Goal: Task Accomplishment & Management: Manage account settings

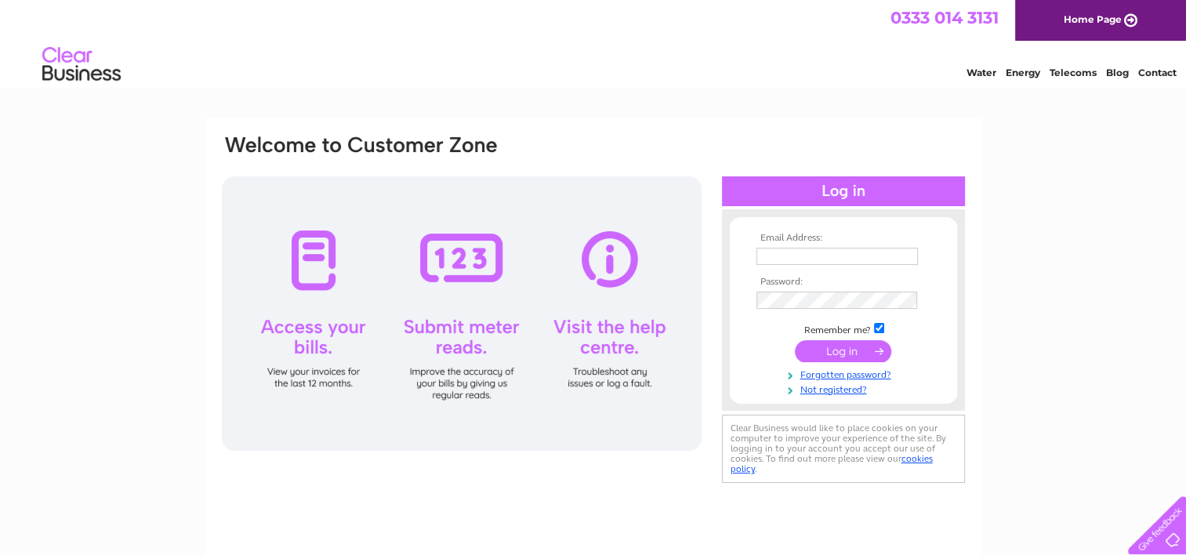
type input "accounts@newtonproperty.co.uk"
click at [829, 341] on input "submit" at bounding box center [843, 351] width 96 height 22
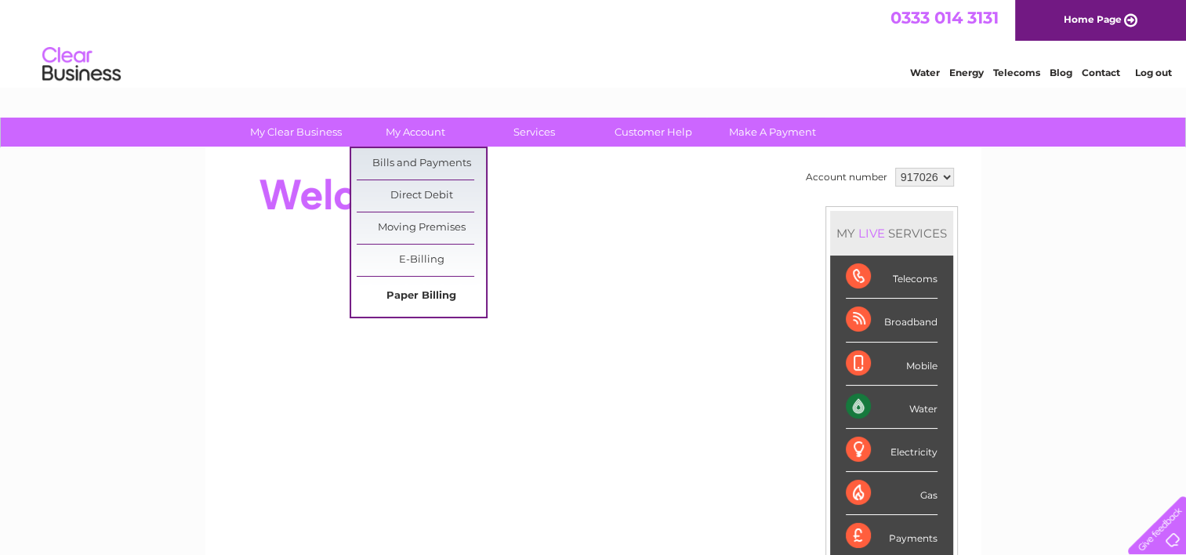
click at [427, 292] on link "Paper Billing" at bounding box center [421, 296] width 129 height 31
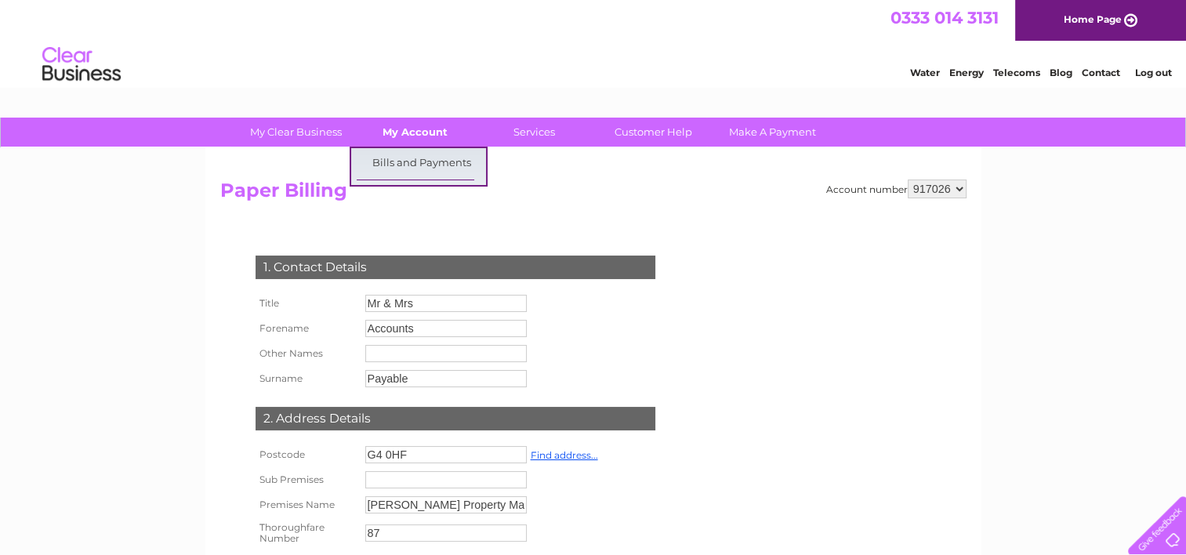
drag, startPoint x: 412, startPoint y: 147, endPoint x: 416, endPoint y: 126, distance: 20.8
click at [416, 126] on div "My Clear Business Login Details My Details My Preferences Link Account My Accou…" at bounding box center [593, 133] width 1186 height 31
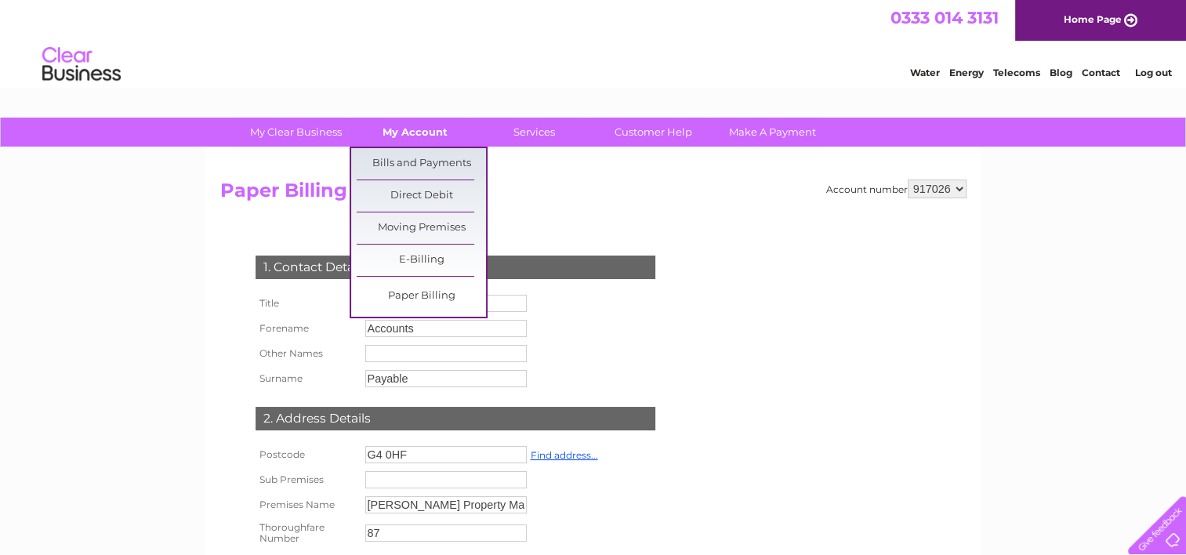
click at [416, 126] on link "My Account" at bounding box center [414, 132] width 129 height 29
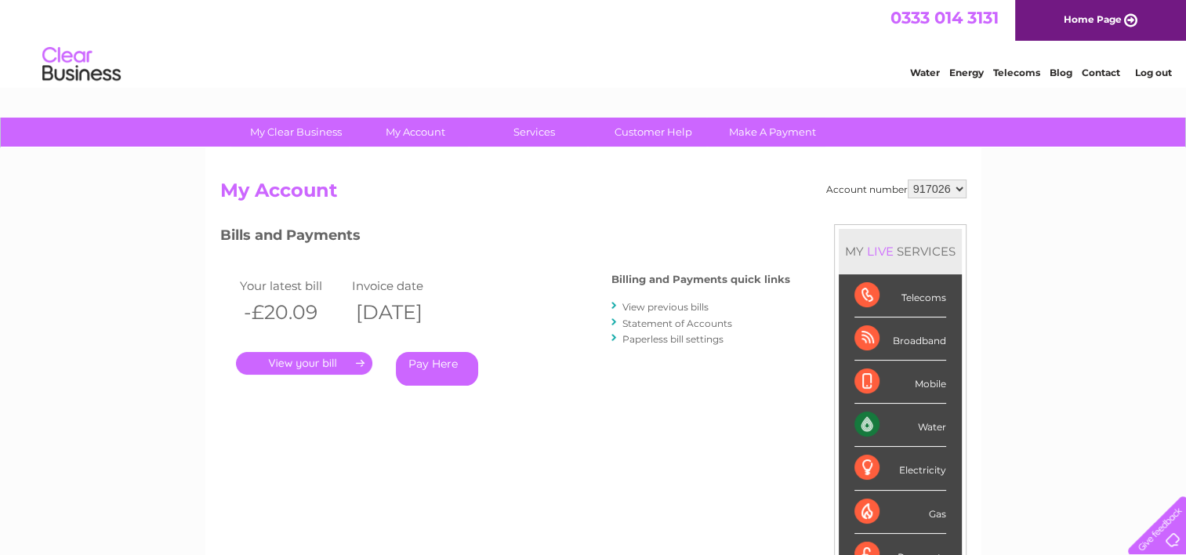
click at [433, 375] on link "Pay Here" at bounding box center [437, 369] width 82 height 34
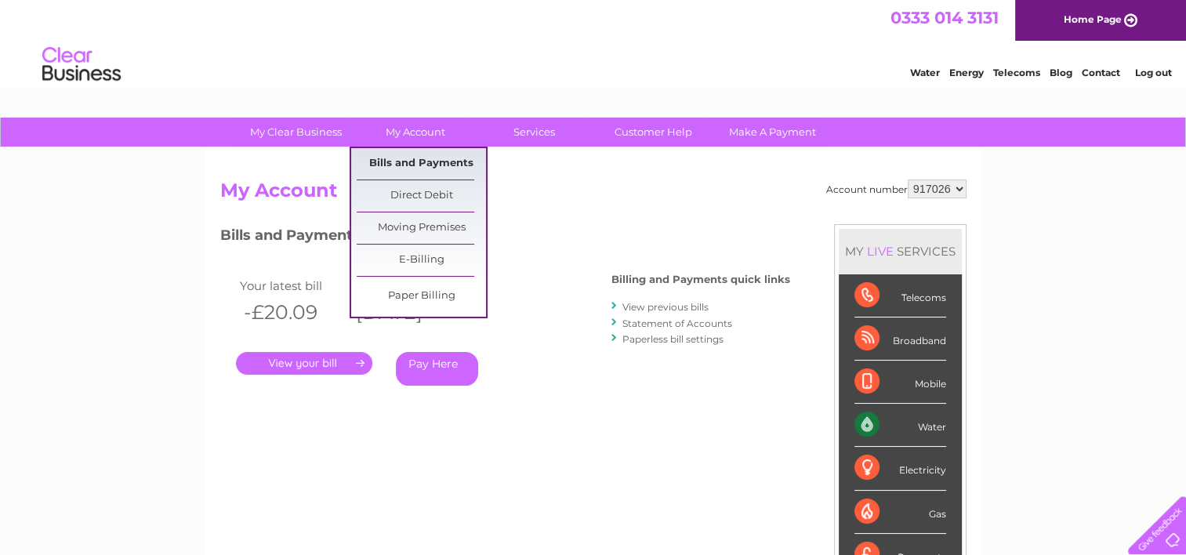
click at [414, 158] on link "Bills and Payments" at bounding box center [421, 163] width 129 height 31
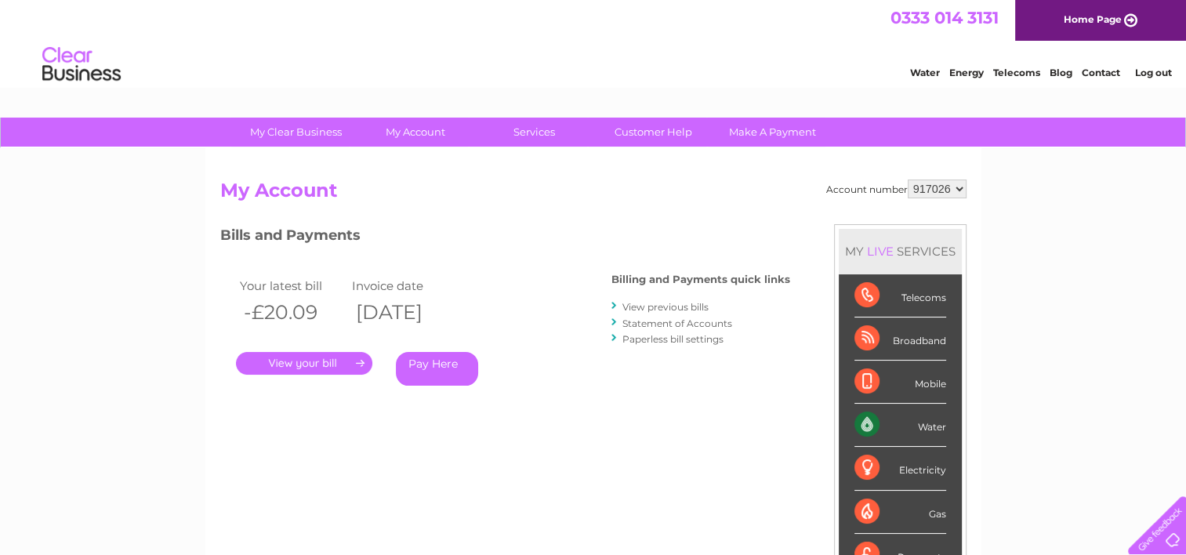
click at [288, 371] on link "." at bounding box center [304, 363] width 136 height 23
click at [956, 188] on select "917026 957358 958187" at bounding box center [937, 189] width 59 height 19
select select "957358"
click at [908, 180] on select "917026 957358 958187" at bounding box center [937, 189] width 59 height 19
click at [326, 357] on link "." at bounding box center [304, 363] width 136 height 23
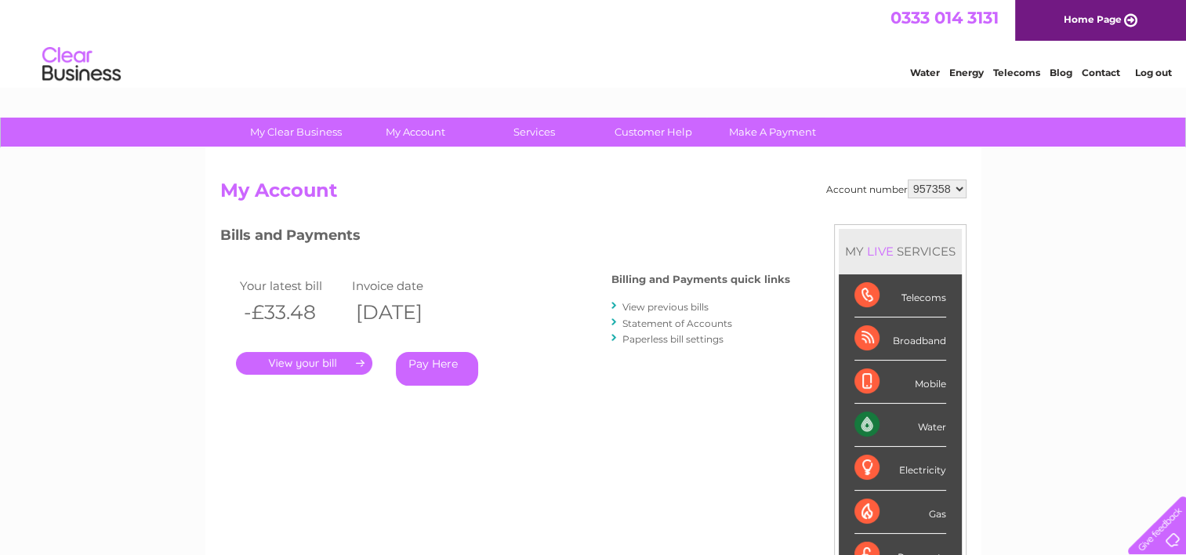
click at [933, 183] on select "917026 957358 958187" at bounding box center [937, 189] width 59 height 19
select select "958187"
click at [908, 180] on select "917026 957358 958187" at bounding box center [937, 189] width 59 height 19
click at [308, 368] on link "." at bounding box center [304, 363] width 136 height 23
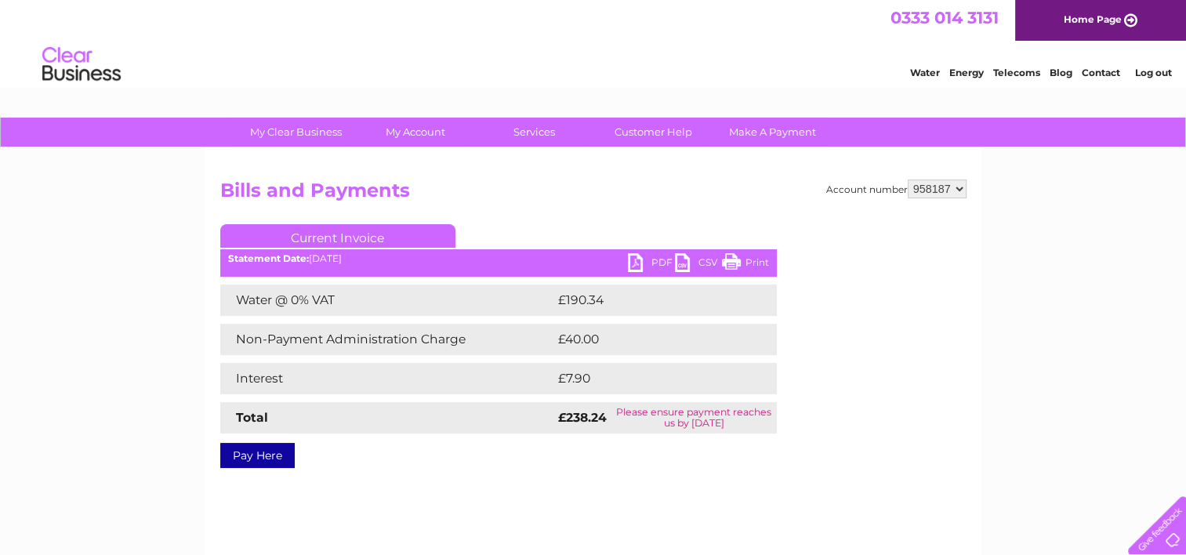
click at [649, 260] on link "PDF" at bounding box center [651, 264] width 47 height 23
